Goal: Navigation & Orientation: Find specific page/section

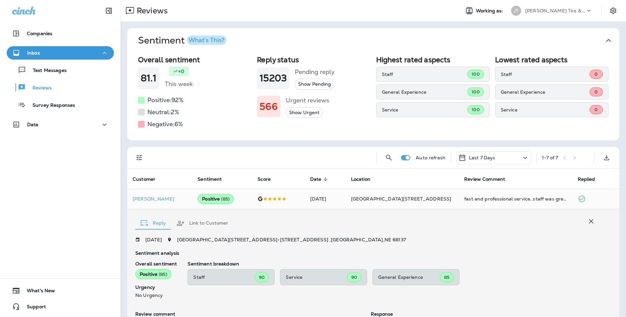
scroll to position [19, 0]
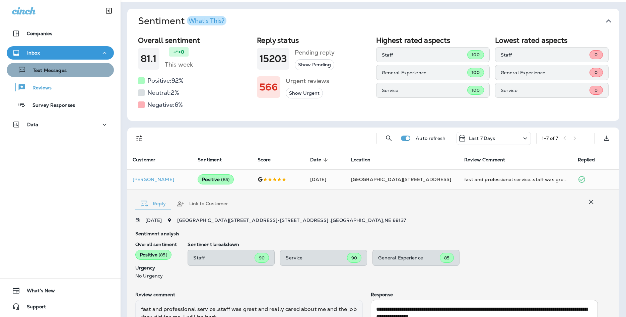
click at [90, 65] on div "Text Messages" at bounding box center [60, 70] width 102 height 10
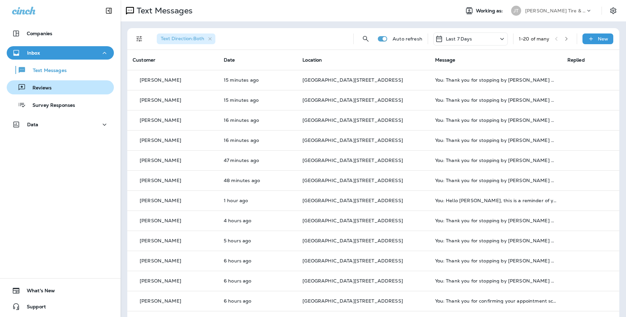
click at [87, 88] on div "Reviews" at bounding box center [60, 87] width 102 height 10
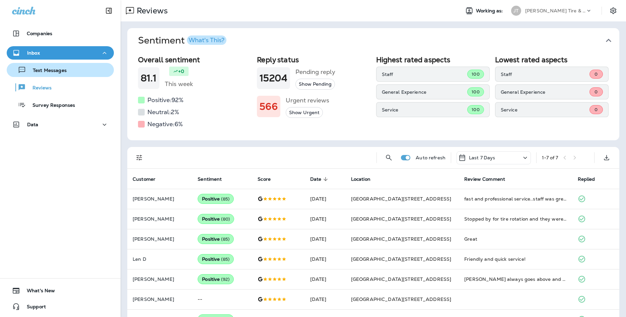
click at [53, 75] on button "Text Messages" at bounding box center [60, 70] width 107 height 14
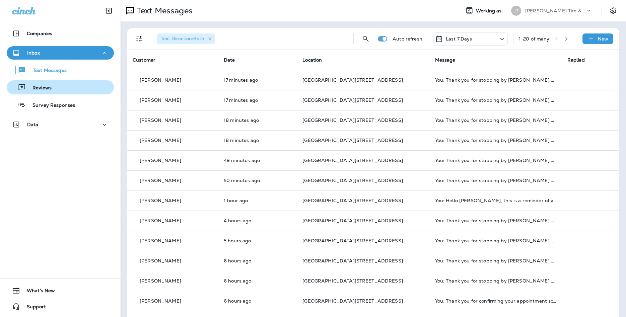
click at [74, 88] on div "Reviews" at bounding box center [60, 87] width 102 height 10
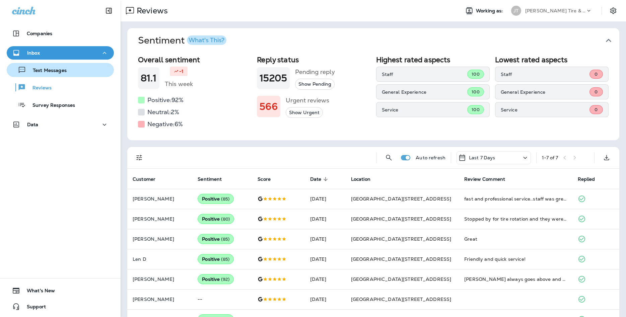
click at [82, 69] on div "Text Messages" at bounding box center [60, 70] width 102 height 10
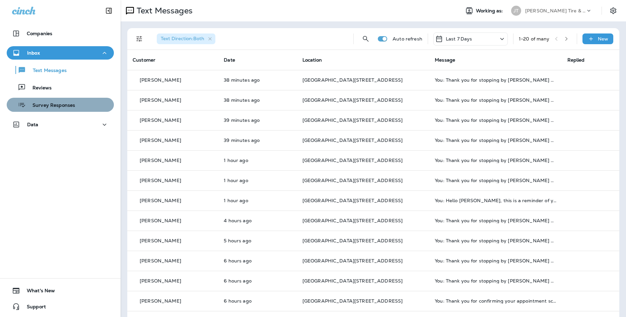
click at [83, 111] on button "Survey Responses" at bounding box center [60, 105] width 107 height 14
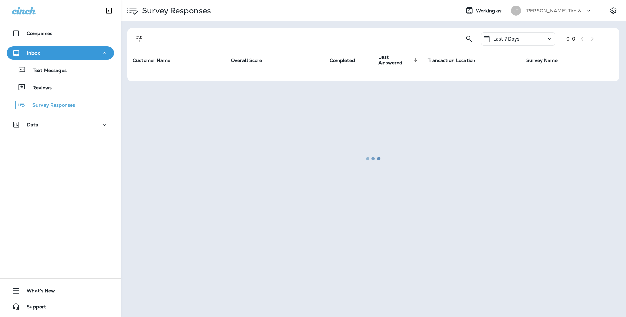
click at [81, 78] on div "Text Messages Reviews Survey Responses" at bounding box center [60, 86] width 107 height 52
click at [84, 70] on div "Text Messages" at bounding box center [60, 70] width 102 height 10
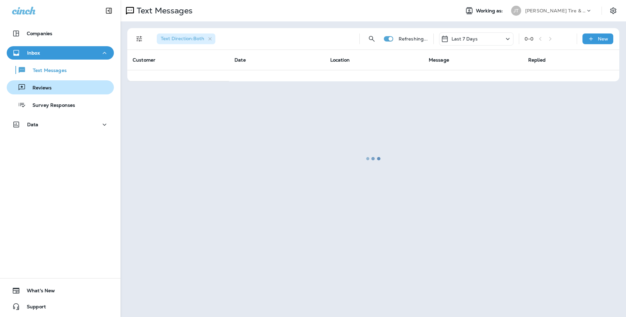
click at [80, 82] on button "Reviews" at bounding box center [60, 87] width 107 height 14
